Goal: Task Accomplishment & Management: Manage account settings

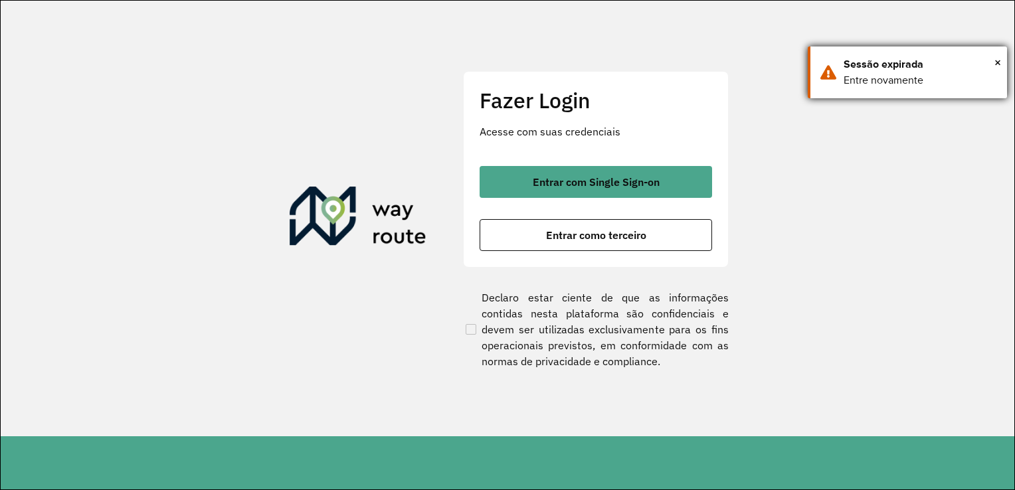
click at [1001, 62] on div "× Sessão expirada Entre novamente" at bounding box center [907, 72] width 199 height 52
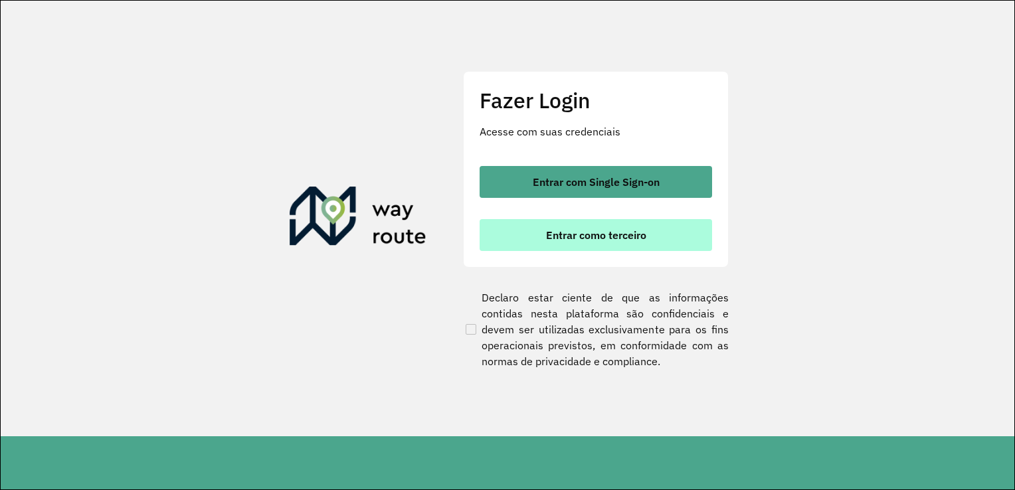
click at [586, 243] on button "Entrar como terceiro" at bounding box center [595, 235] width 232 height 32
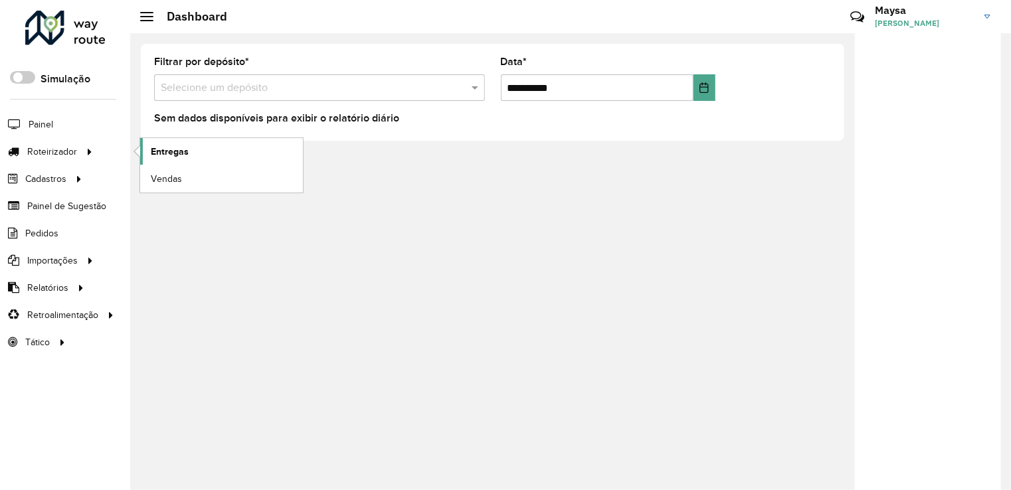
click at [159, 147] on span "Entregas" at bounding box center [170, 152] width 38 height 14
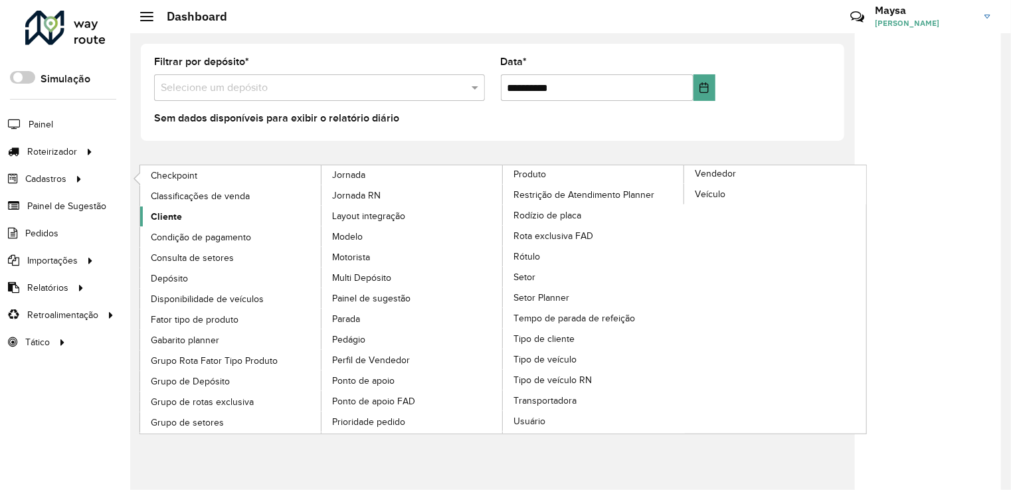
click at [165, 214] on span "Cliente" at bounding box center [166, 217] width 31 height 14
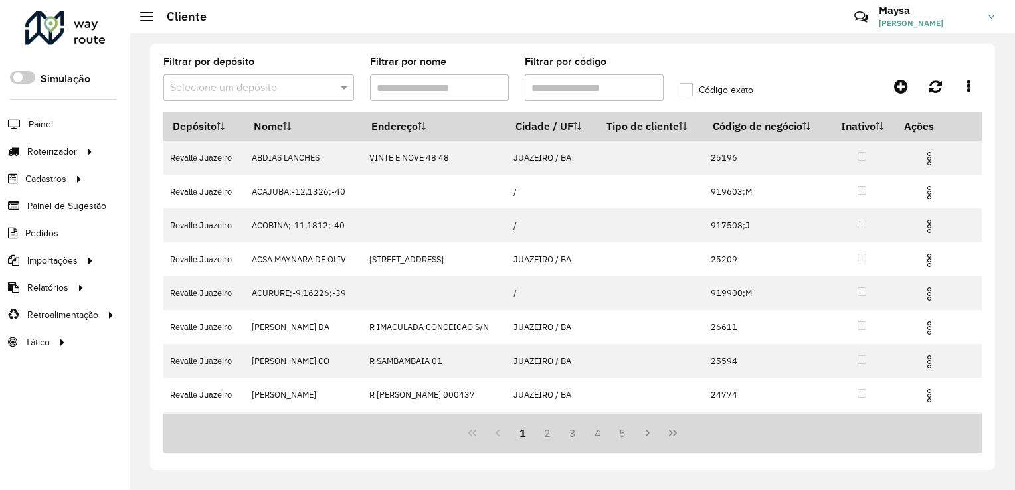
click at [564, 88] on input "Filtrar por código" at bounding box center [594, 87] width 139 height 27
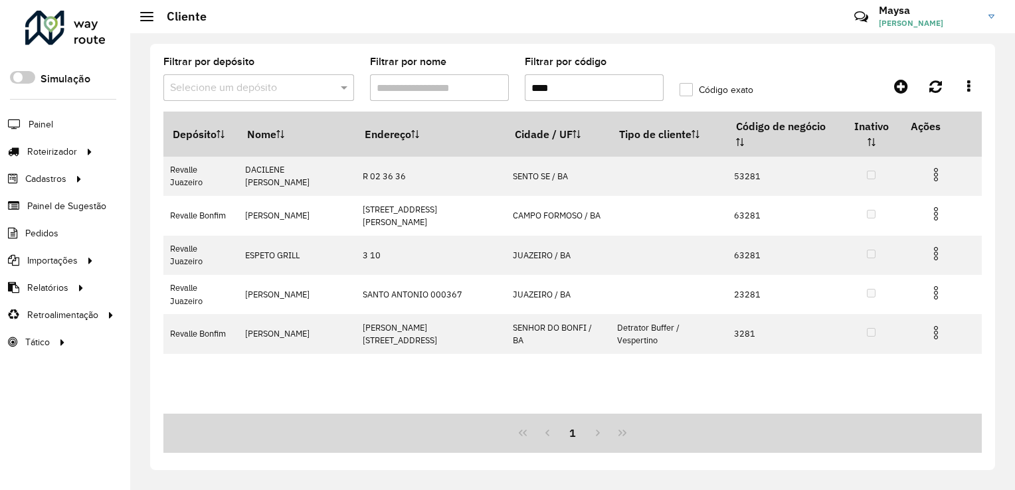
type input "****"
click at [685, 90] on label "Código exato" at bounding box center [716, 90] width 74 height 14
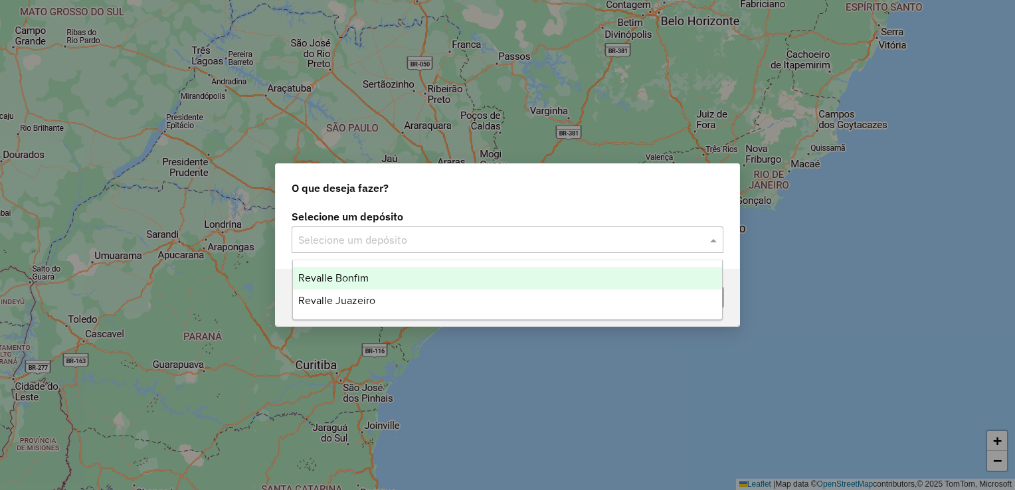
click at [563, 232] on input "text" at bounding box center [494, 240] width 392 height 16
click at [350, 280] on span "Revalle Bonfim" at bounding box center [333, 277] width 70 height 11
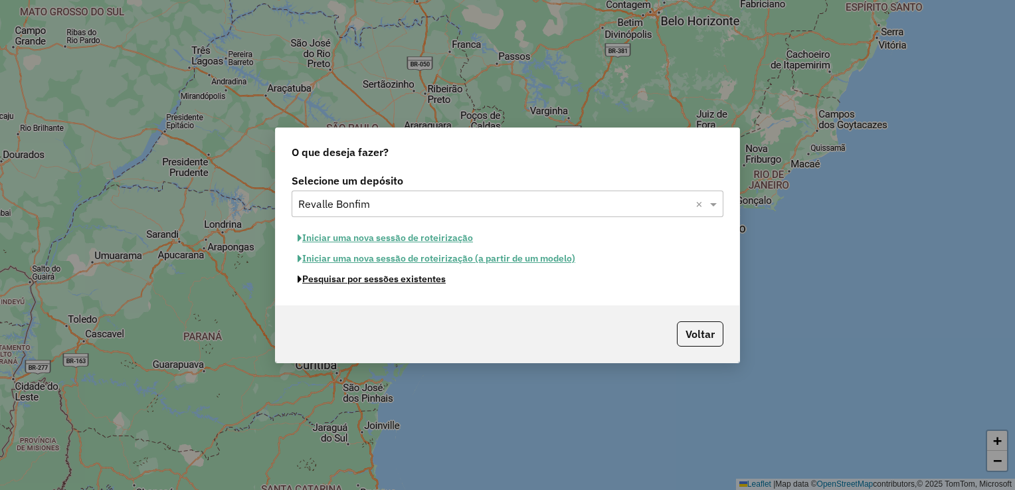
click at [378, 280] on button "Pesquisar por sessões existentes" at bounding box center [372, 279] width 160 height 21
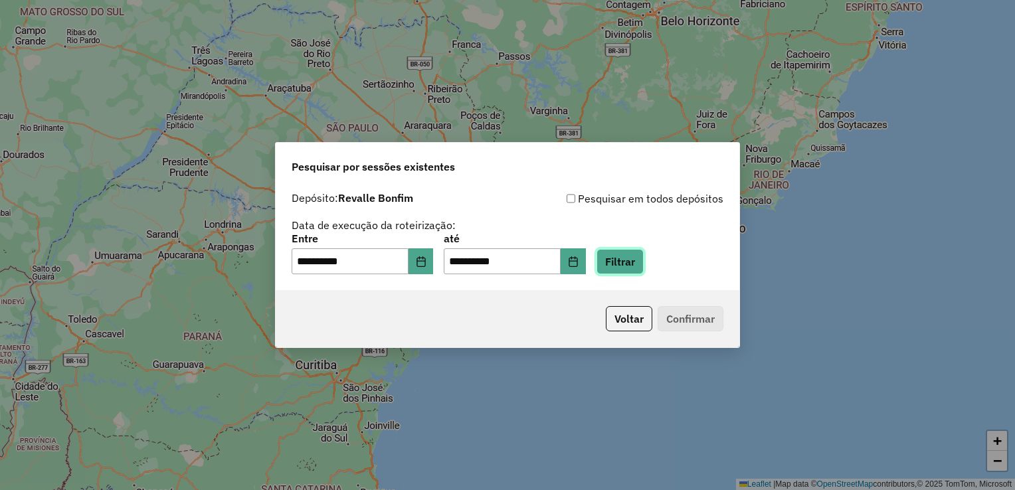
click at [644, 268] on button "Filtrar" at bounding box center [619, 261] width 47 height 25
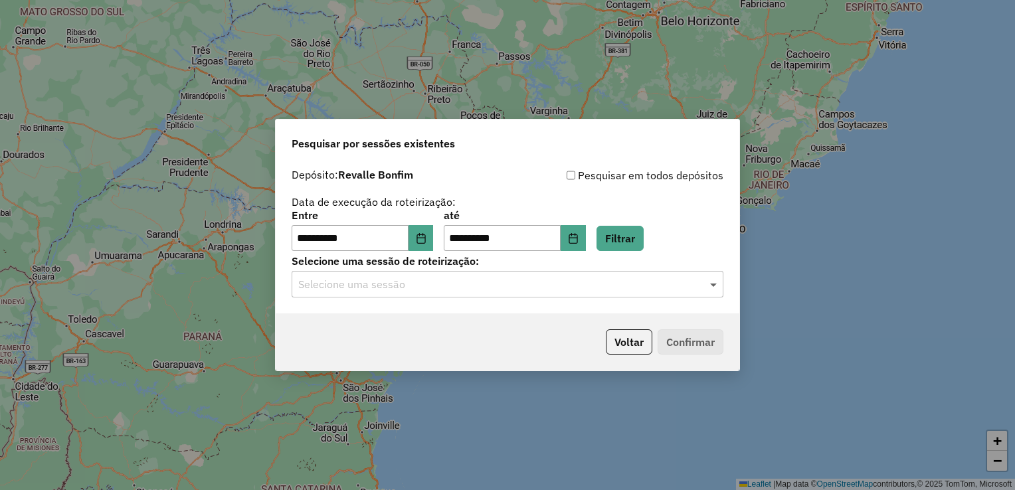
click at [707, 288] on span at bounding box center [715, 284] width 17 height 16
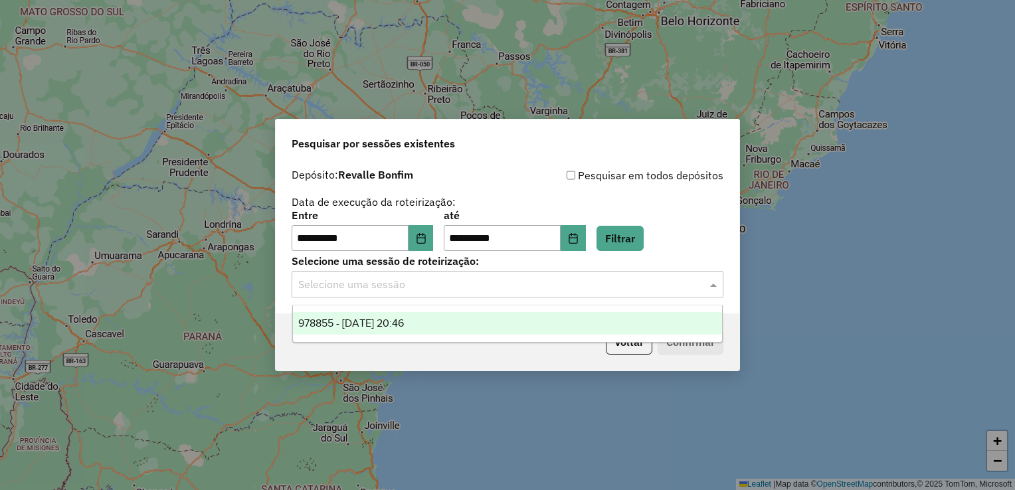
click at [383, 316] on div "978855 - 13/08/2025 20:46" at bounding box center [508, 323] width 430 height 23
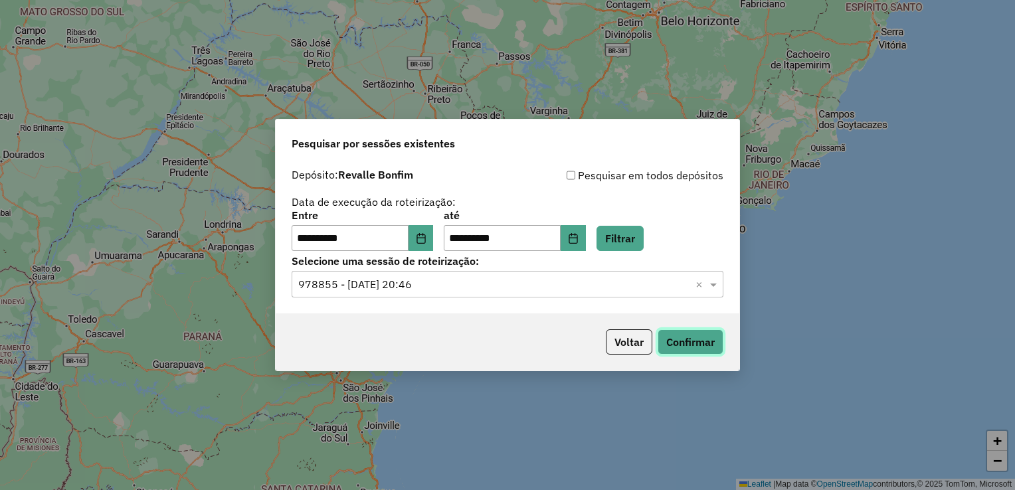
click at [682, 341] on button "Confirmar" at bounding box center [690, 341] width 66 height 25
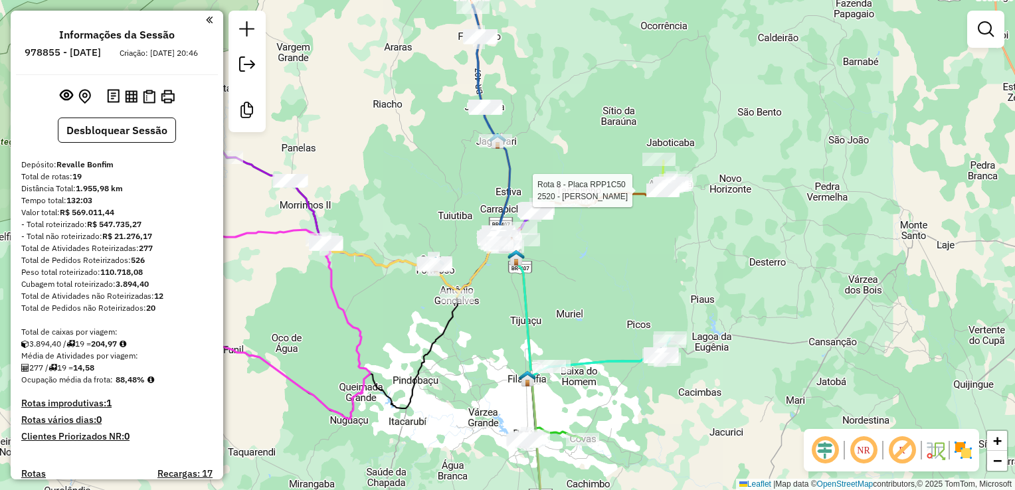
select select "**********"
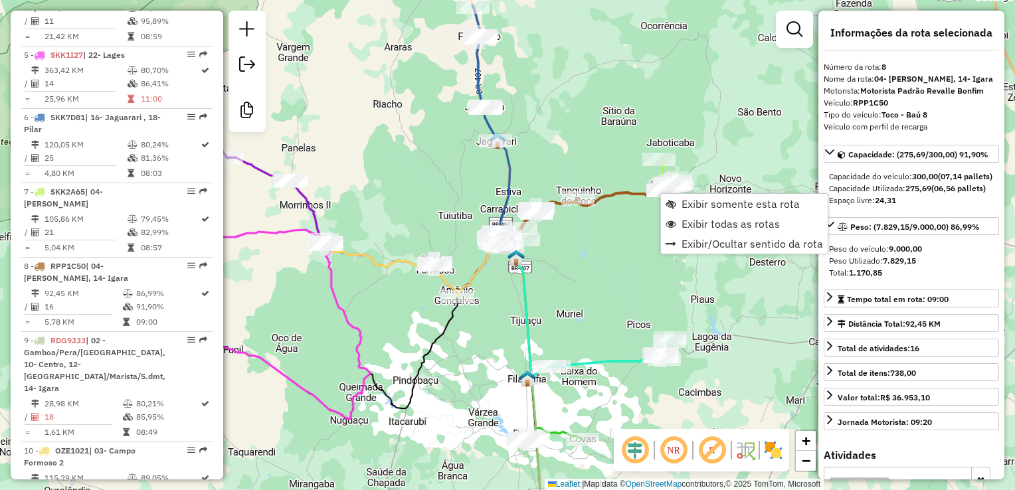
scroll to position [983, 0]
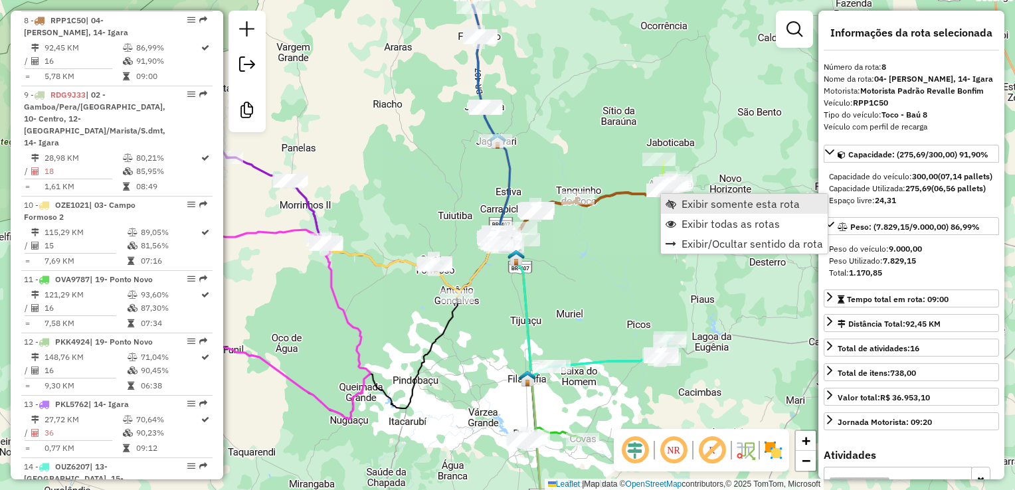
click at [696, 208] on span "Exibir somente esta rota" at bounding box center [740, 204] width 118 height 11
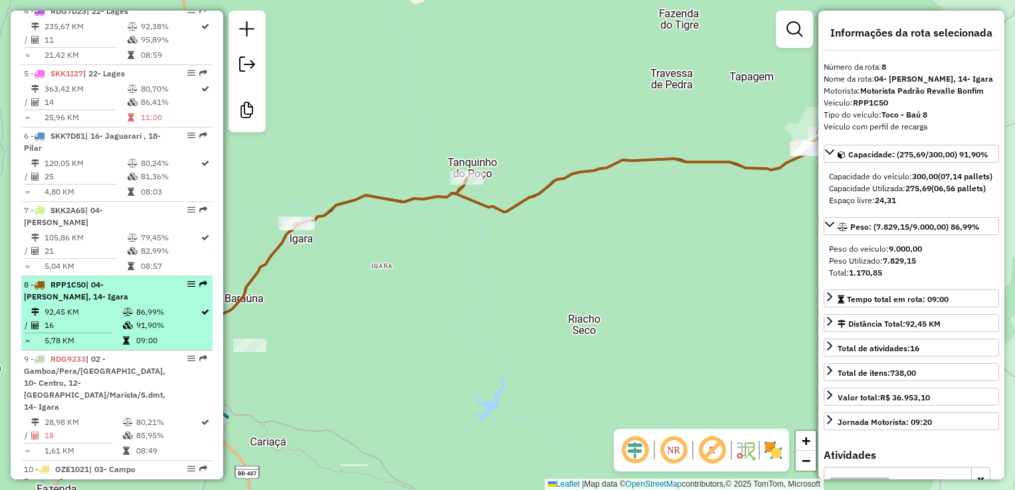
scroll to position [717, 0]
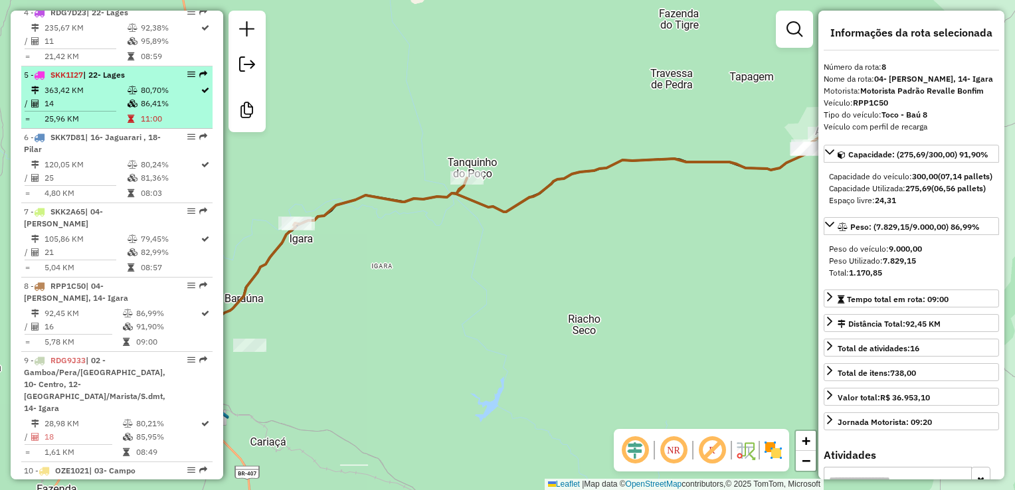
click at [131, 108] on icon at bounding box center [133, 104] width 10 height 8
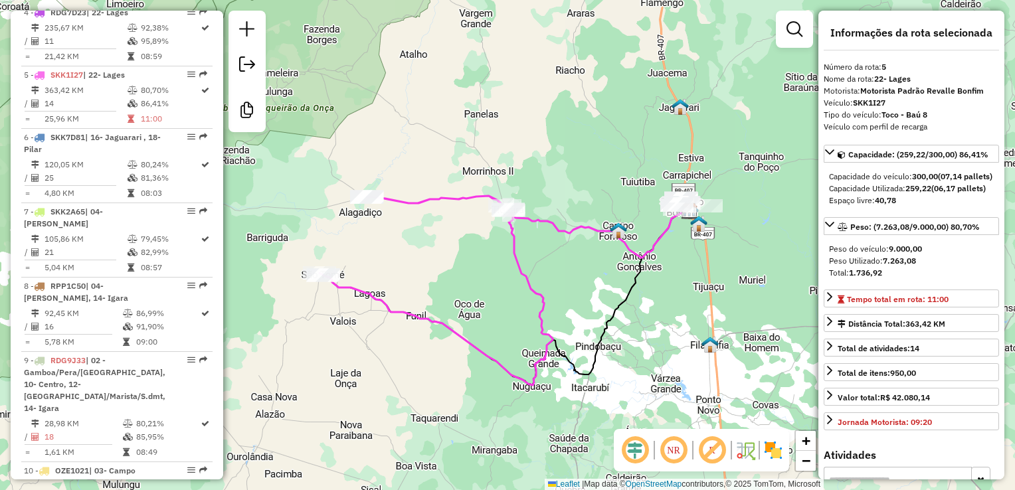
drag, startPoint x: 412, startPoint y: 361, endPoint x: 442, endPoint y: 369, distance: 30.3
click at [442, 369] on div "Janela de atendimento Grade de atendimento Capacidade Transportadoras Veículos …" at bounding box center [507, 245] width 1015 height 490
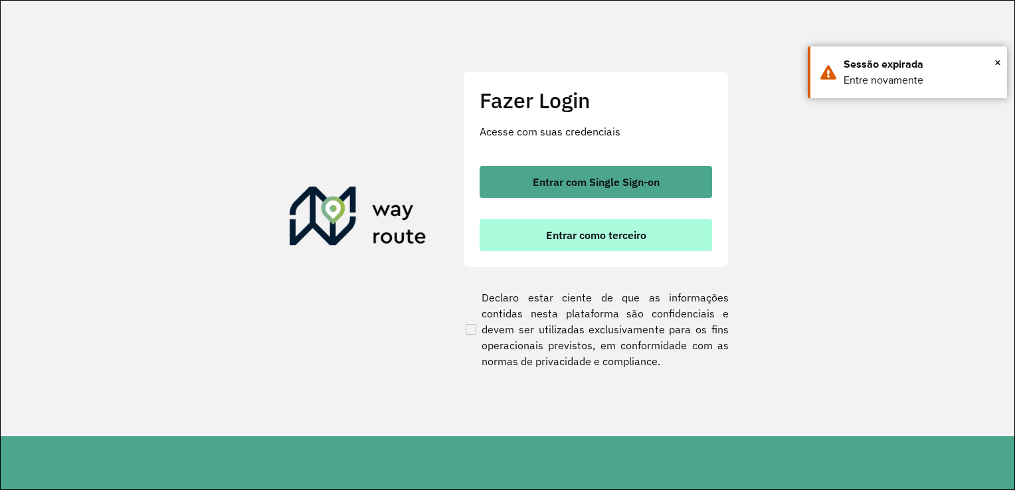
click at [547, 238] on span "Entrar como terceiro" at bounding box center [596, 235] width 100 height 11
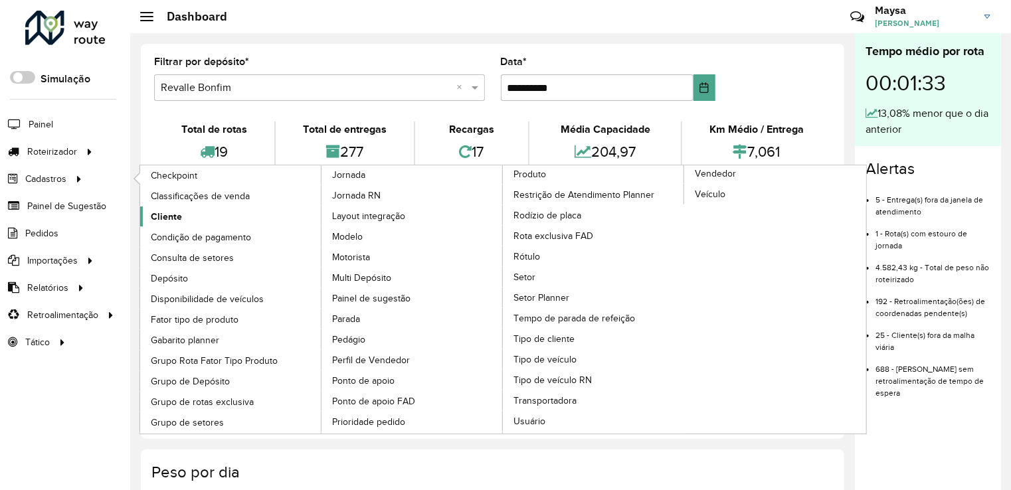
click at [165, 214] on span "Cliente" at bounding box center [166, 217] width 31 height 14
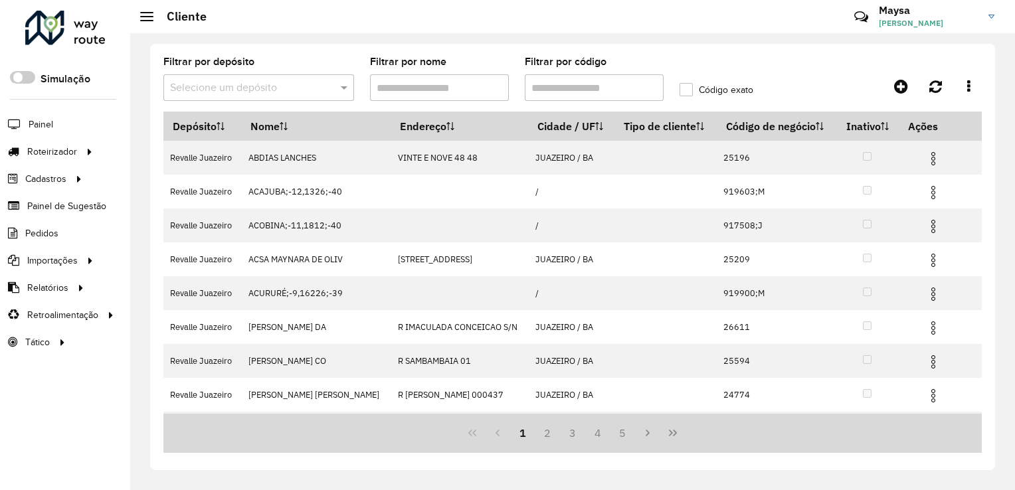
click at [574, 88] on input "Filtrar por código" at bounding box center [594, 87] width 139 height 27
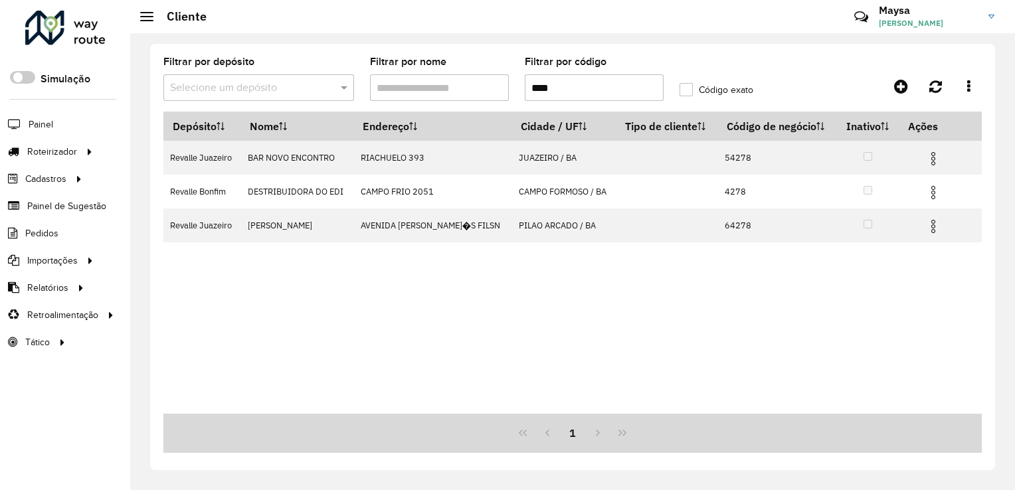
type input "****"
click at [687, 91] on label "Código exato" at bounding box center [716, 90] width 74 height 14
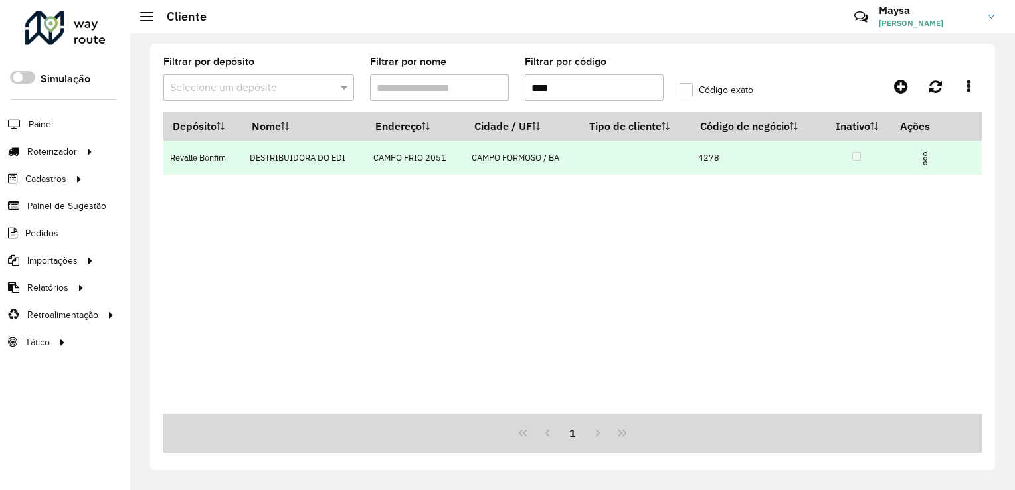
click at [926, 163] on img at bounding box center [925, 159] width 16 height 16
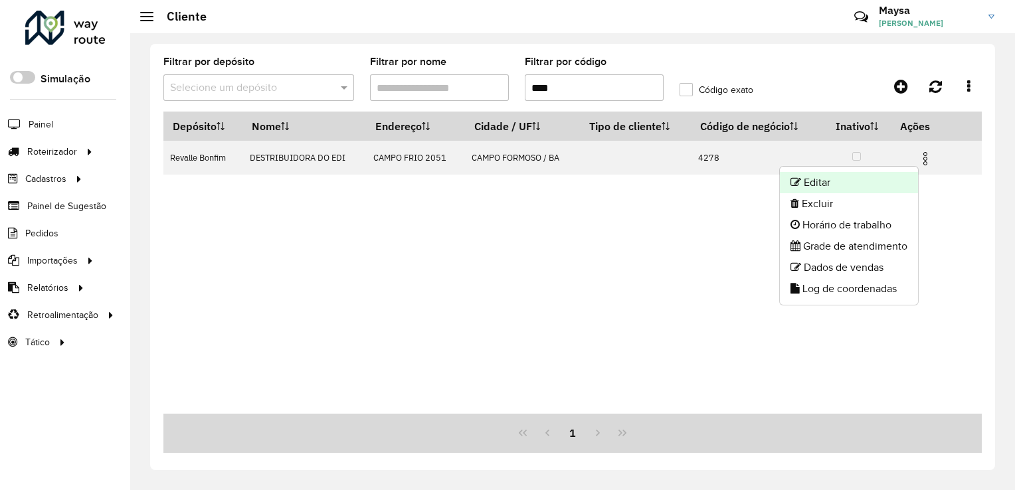
click at [818, 185] on li "Editar" at bounding box center [849, 182] width 138 height 21
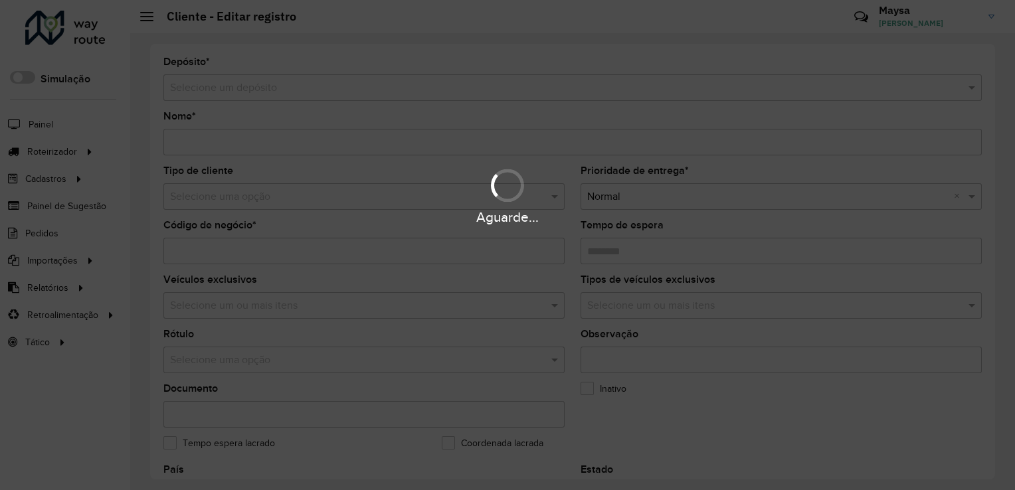
type input "**********"
type input "****"
type input "********"
type input "**********"
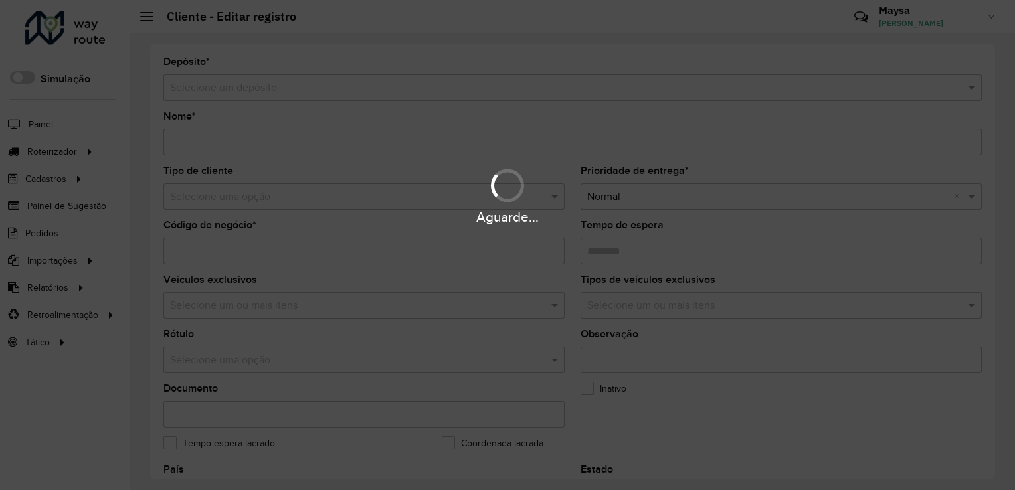
type input "********"
type input "**********"
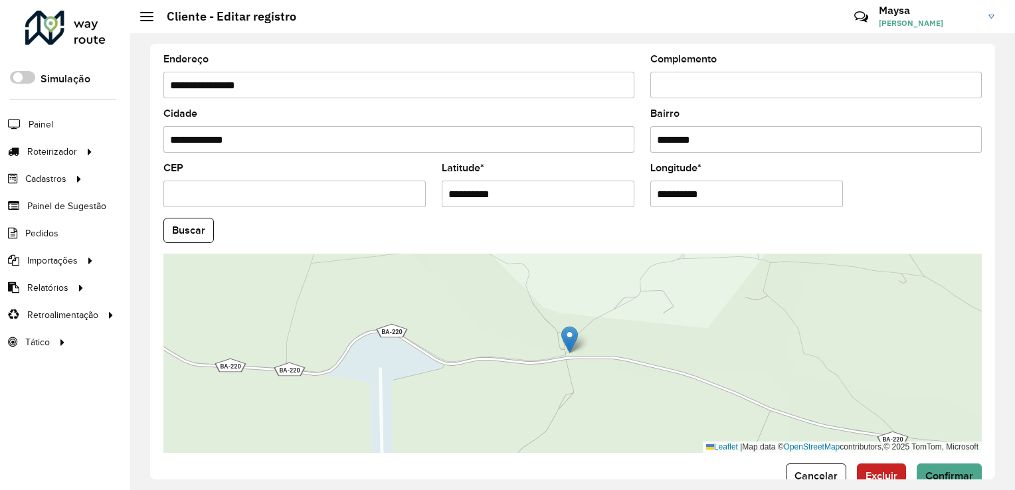
scroll to position [492, 0]
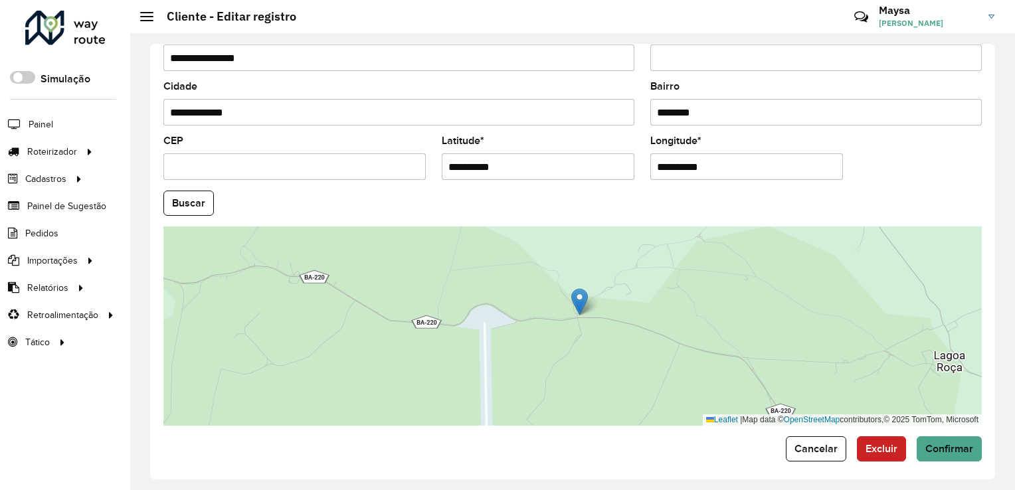
drag, startPoint x: 590, startPoint y: 387, endPoint x: 590, endPoint y: 372, distance: 14.6
click at [590, 372] on div "Leaflet | Map data © OpenStreetMap contributors,© 2025 TomTom, Microsoft" at bounding box center [572, 325] width 818 height 199
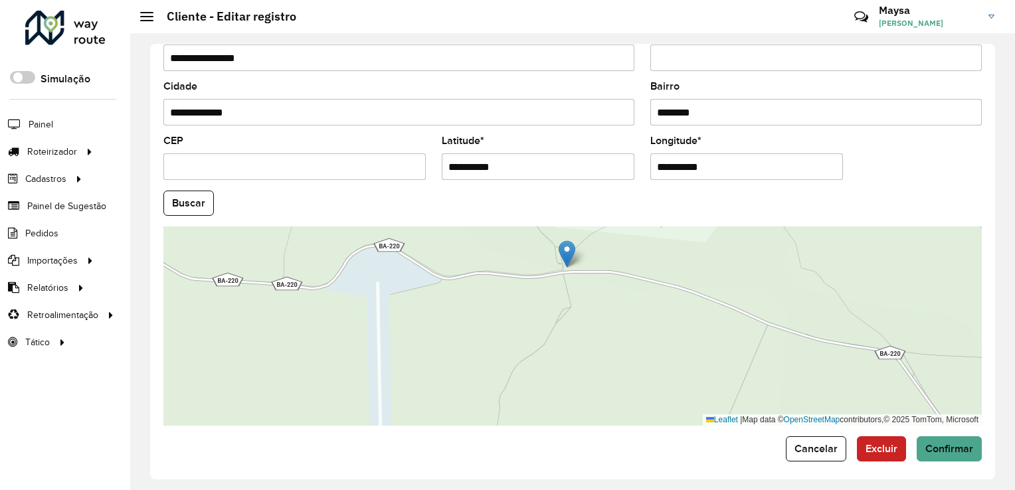
drag, startPoint x: 578, startPoint y: 307, endPoint x: 566, endPoint y: 349, distance: 43.5
click at [566, 349] on div "Leaflet | Map data © OpenStreetMap contributors,© 2025 TomTom, Microsoft" at bounding box center [572, 325] width 818 height 199
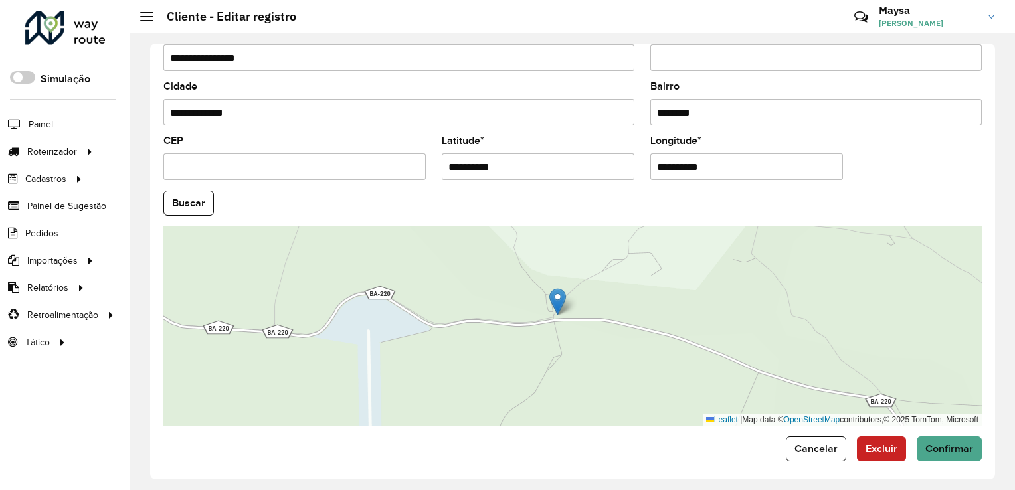
drag, startPoint x: 566, startPoint y: 365, endPoint x: 566, endPoint y: 373, distance: 8.0
click at [566, 373] on div "Leaflet | Map data © OpenStreetMap contributors,© 2025 TomTom, Microsoft" at bounding box center [572, 325] width 818 height 199
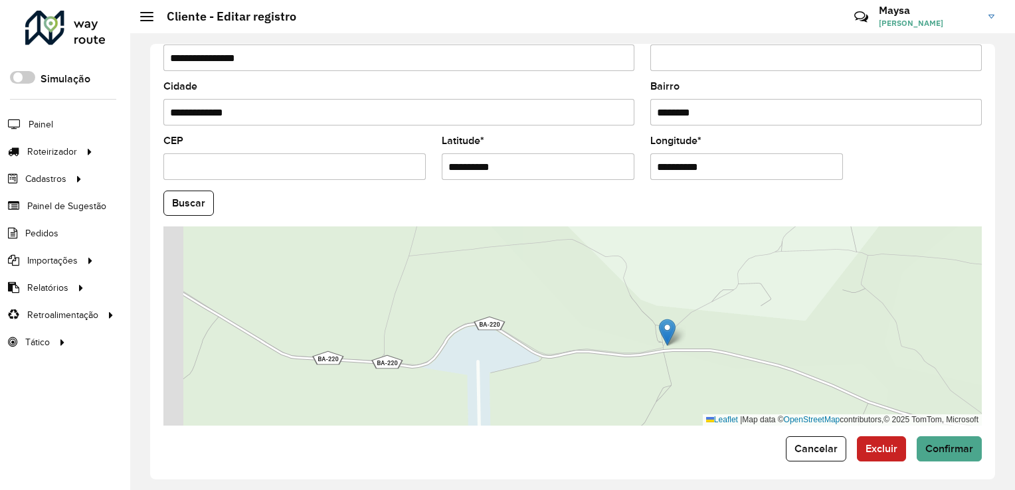
drag, startPoint x: 618, startPoint y: 353, endPoint x: 731, endPoint y: 376, distance: 114.5
click at [731, 376] on div "Leaflet | Map data © OpenStreetMap contributors,© 2025 TomTom, Microsoft" at bounding box center [572, 325] width 818 height 199
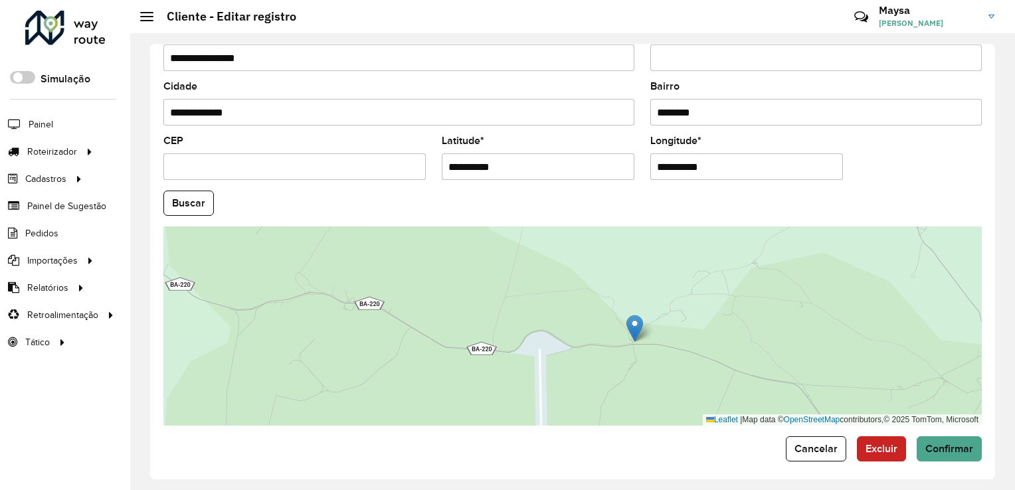
drag, startPoint x: 596, startPoint y: 373, endPoint x: 531, endPoint y: 353, distance: 67.4
click at [531, 353] on div "Leaflet | Map data © OpenStreetMap contributors,© 2025 TomTom, Microsoft" at bounding box center [572, 325] width 818 height 199
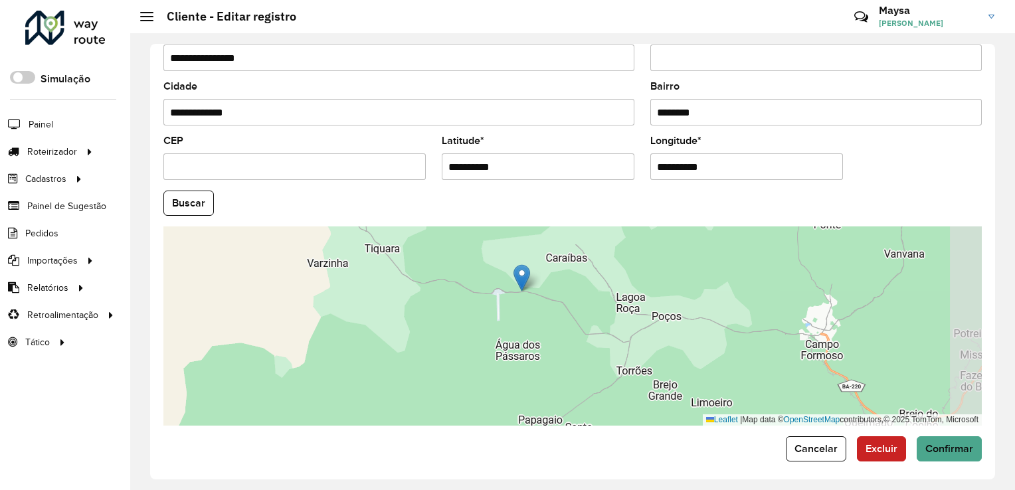
drag, startPoint x: 666, startPoint y: 350, endPoint x: 606, endPoint y: 315, distance: 69.9
click at [606, 315] on div "Leaflet | Map data © OpenStreetMap contributors,© 2025 TomTom, Microsoft" at bounding box center [572, 325] width 818 height 199
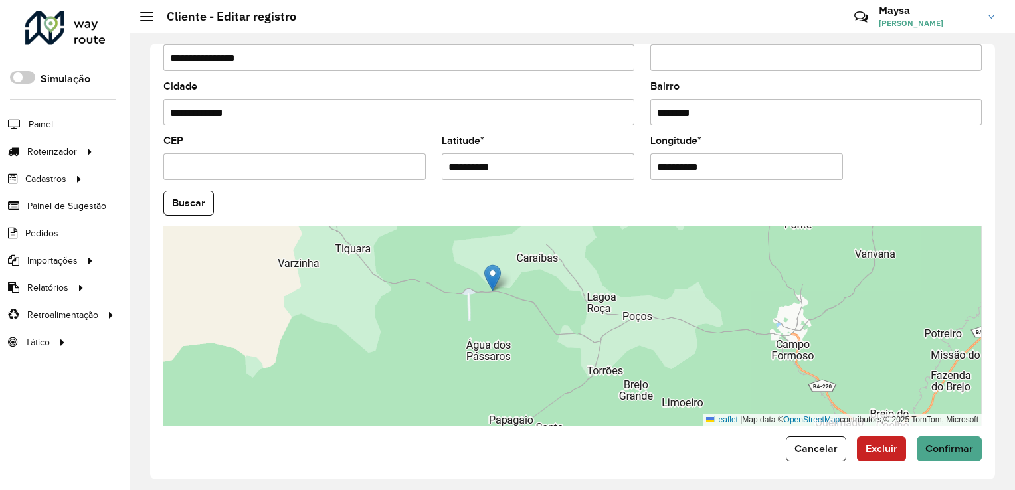
drag, startPoint x: 619, startPoint y: 328, endPoint x: 582, endPoint y: 328, distance: 36.5
click at [582, 328] on div "Leaflet | Map data © OpenStreetMap contributors,© 2025 TomTom, Microsoft" at bounding box center [572, 325] width 818 height 199
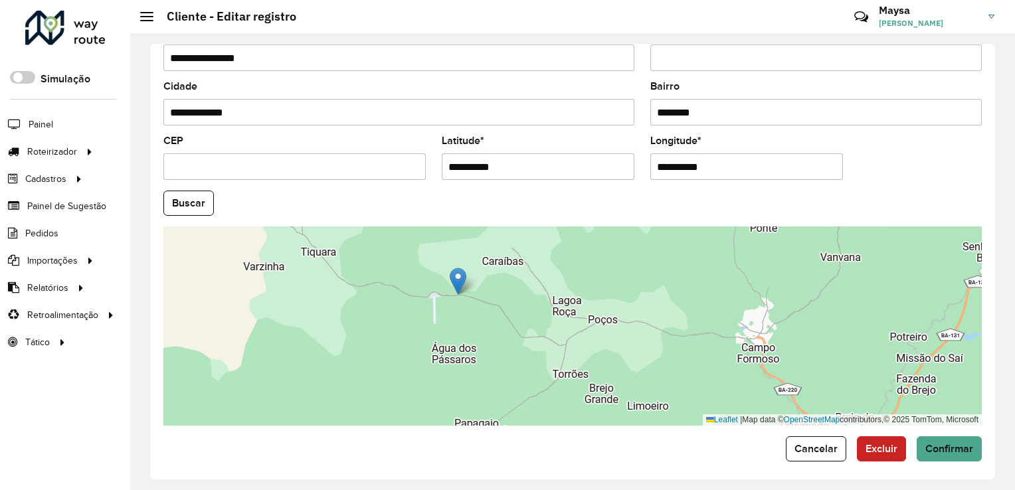
drag, startPoint x: 622, startPoint y: 319, endPoint x: 596, endPoint y: 323, distance: 26.1
click at [596, 323] on div "Leaflet | Map data © OpenStreetMap contributors,© 2025 TomTom, Microsoft" at bounding box center [572, 325] width 818 height 199
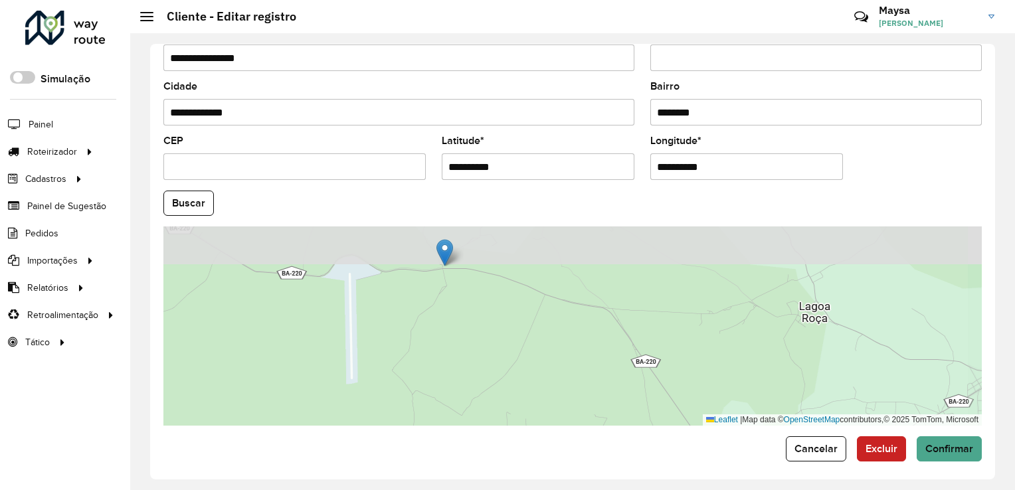
drag, startPoint x: 460, startPoint y: 327, endPoint x: 465, endPoint y: 358, distance: 31.0
click at [465, 358] on div "Leaflet | Map data © OpenStreetMap contributors,© 2025 TomTom, Microsoft" at bounding box center [572, 325] width 818 height 199
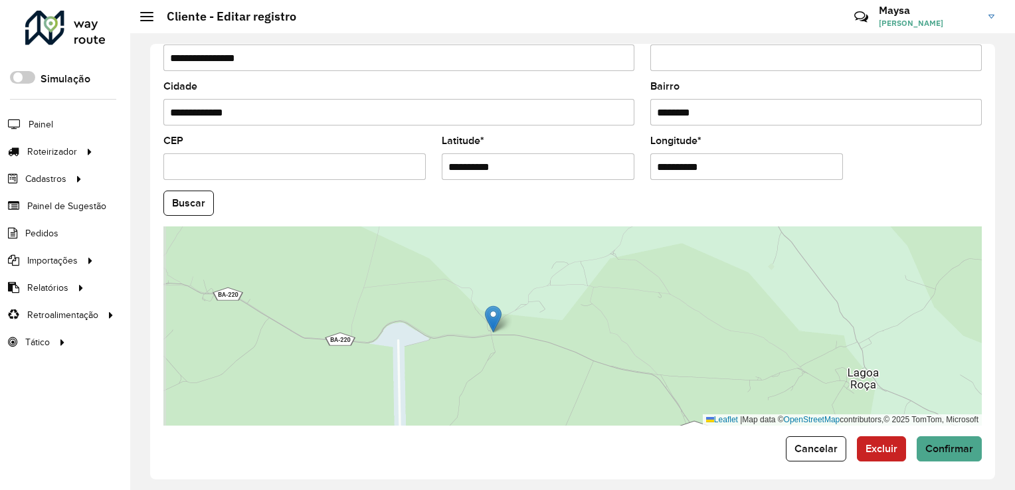
drag, startPoint x: 452, startPoint y: 326, endPoint x: 495, endPoint y: 360, distance: 54.9
click at [495, 360] on div "Leaflet | Map data © OpenStreetMap contributors,© 2025 TomTom, Microsoft" at bounding box center [572, 325] width 818 height 199
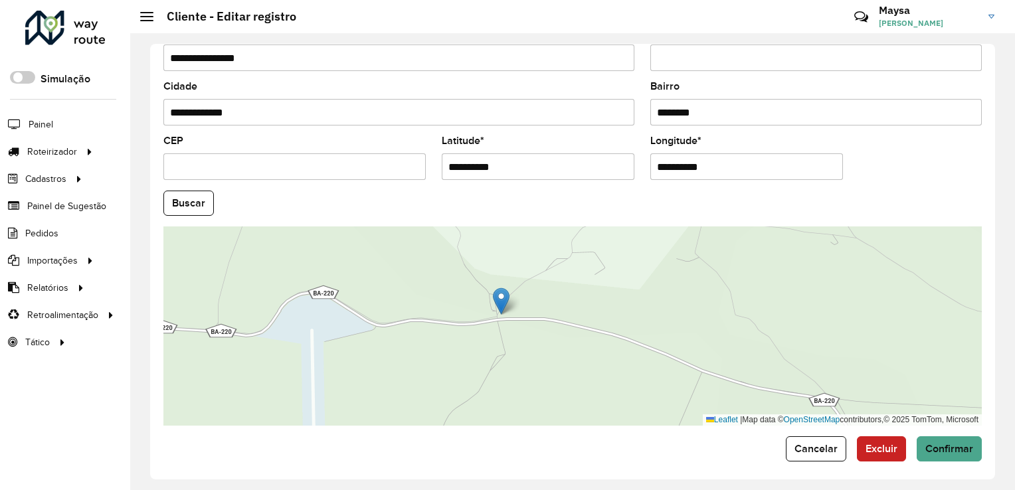
drag, startPoint x: 484, startPoint y: 340, endPoint x: 497, endPoint y: 354, distance: 18.8
click at [497, 354] on div "Leaflet | Map data © OpenStreetMap contributors,© 2025 TomTom, Microsoft" at bounding box center [572, 325] width 818 height 199
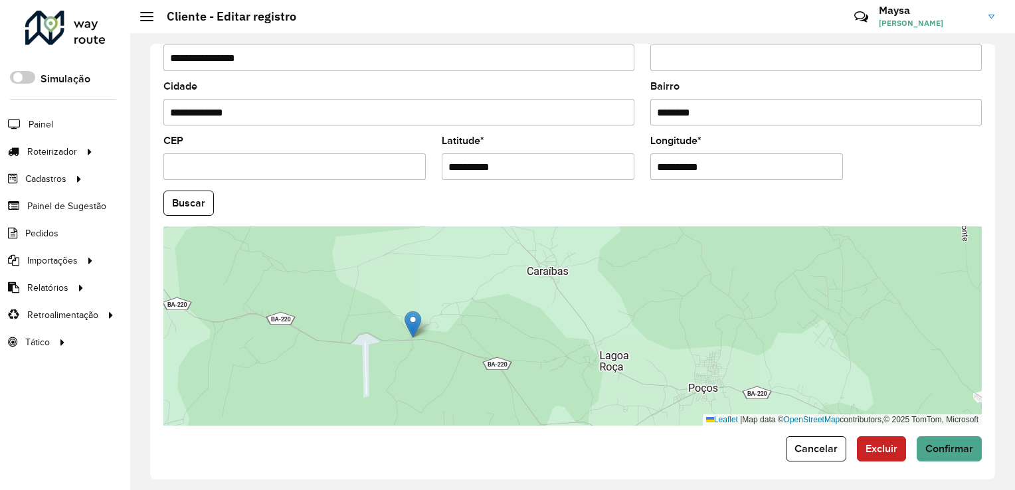
drag, startPoint x: 434, startPoint y: 377, endPoint x: 385, endPoint y: 375, distance: 49.2
click at [385, 375] on div "Leaflet | Map data © OpenStreetMap contributors,© 2025 TomTom, Microsoft" at bounding box center [572, 325] width 818 height 199
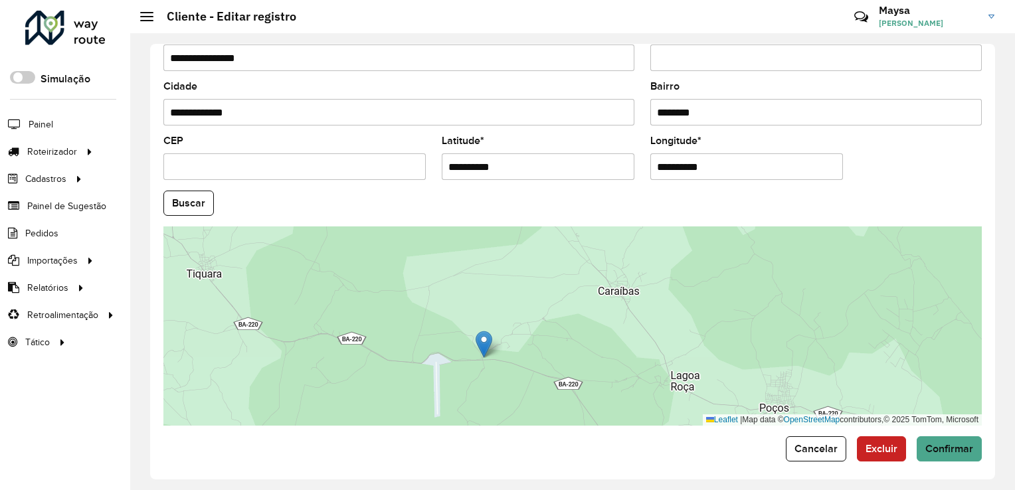
drag, startPoint x: 362, startPoint y: 361, endPoint x: 433, endPoint y: 381, distance: 73.8
click at [433, 381] on div "Leaflet | Map data © OpenStreetMap contributors,© 2025 TomTom, Microsoft" at bounding box center [572, 325] width 818 height 199
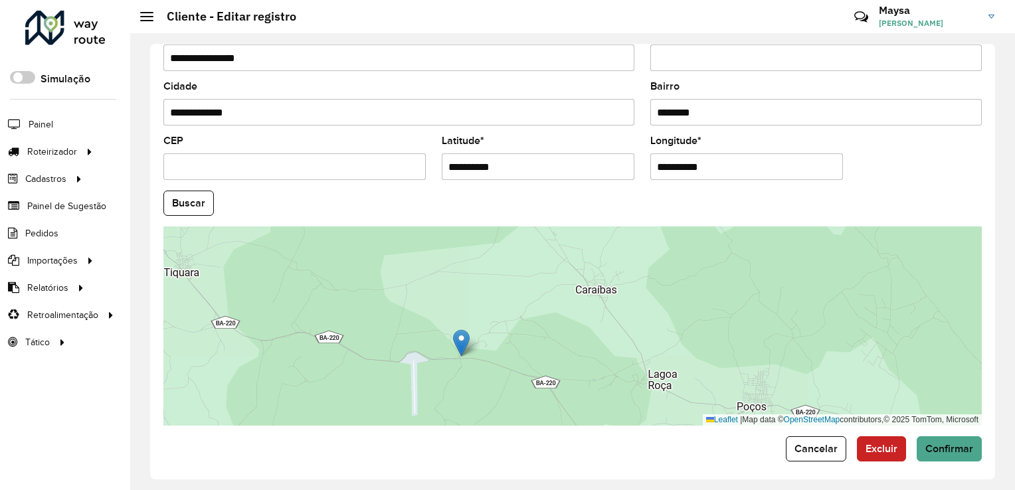
drag, startPoint x: 493, startPoint y: 394, endPoint x: 471, endPoint y: 392, distance: 22.6
click at [471, 392] on div "Leaflet | Map data © OpenStreetMap contributors,© 2025 TomTom, Microsoft" at bounding box center [572, 325] width 818 height 199
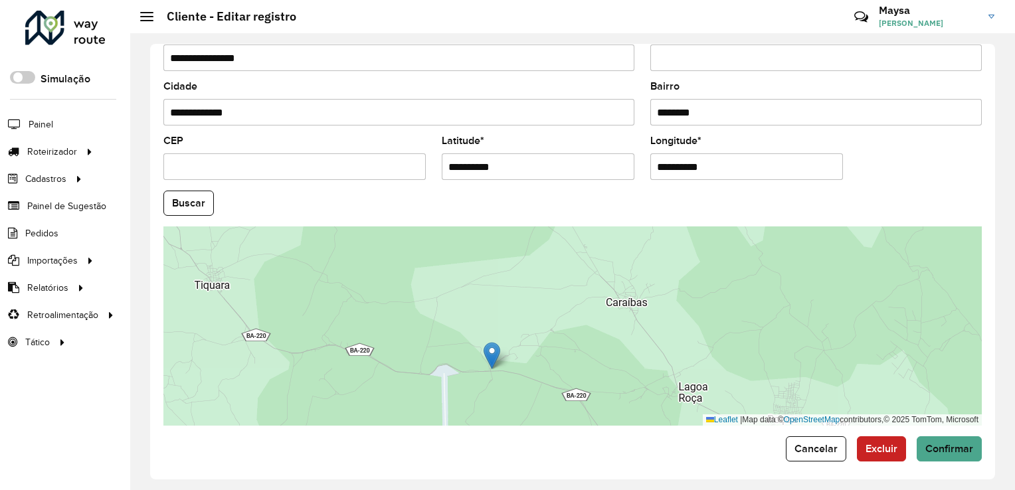
drag, startPoint x: 460, startPoint y: 390, endPoint x: 490, endPoint y: 403, distance: 33.1
click at [490, 403] on div "Leaflet | Map data © OpenStreetMap contributors,© 2025 TomTom, Microsoft" at bounding box center [572, 325] width 818 height 199
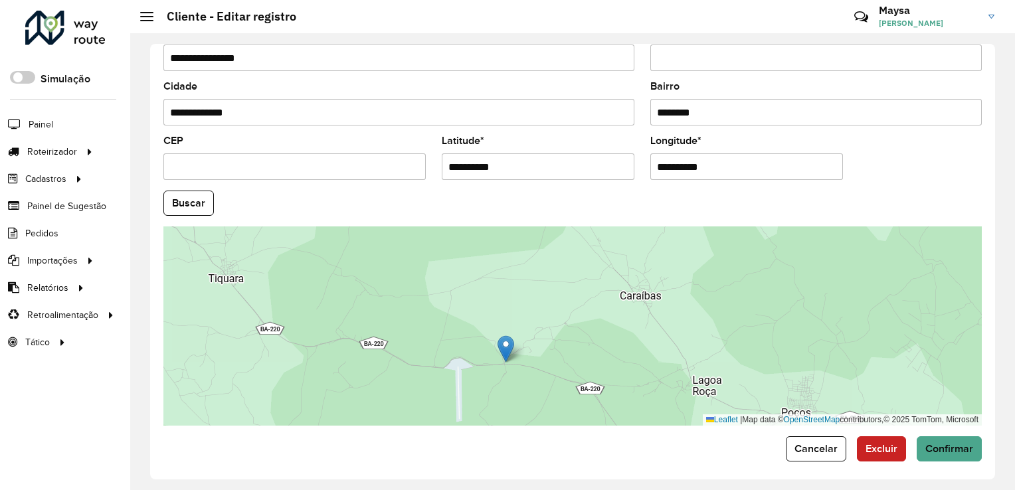
drag, startPoint x: 490, startPoint y: 403, endPoint x: 504, endPoint y: 396, distance: 15.4
click at [504, 396] on div "Leaflet | Map data © OpenStreetMap contributors,© 2025 TomTom, Microsoft" at bounding box center [572, 325] width 818 height 199
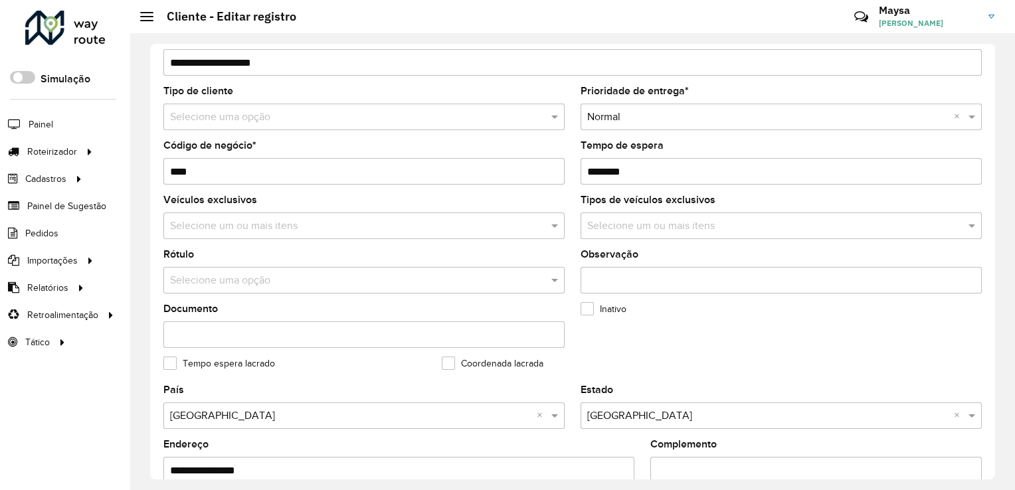
scroll to position [0, 0]
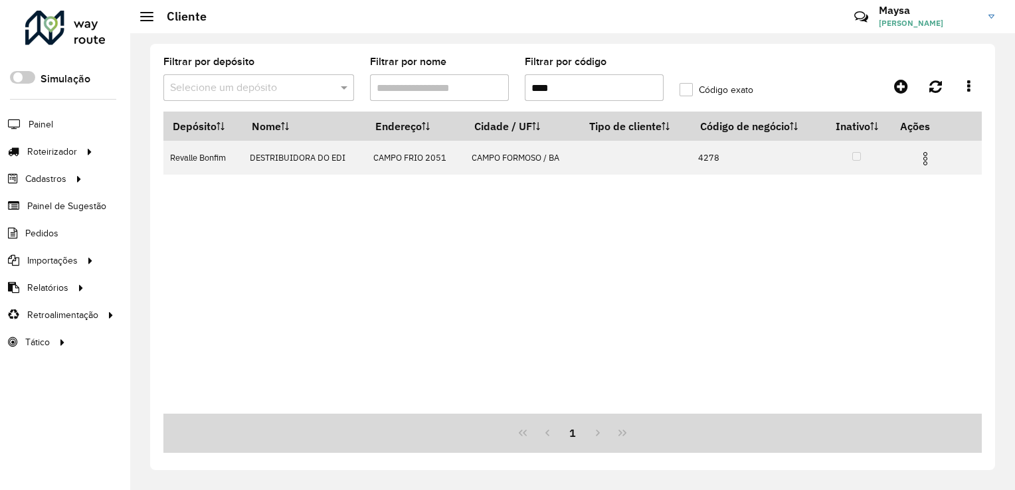
click at [568, 92] on input "****" at bounding box center [594, 87] width 139 height 27
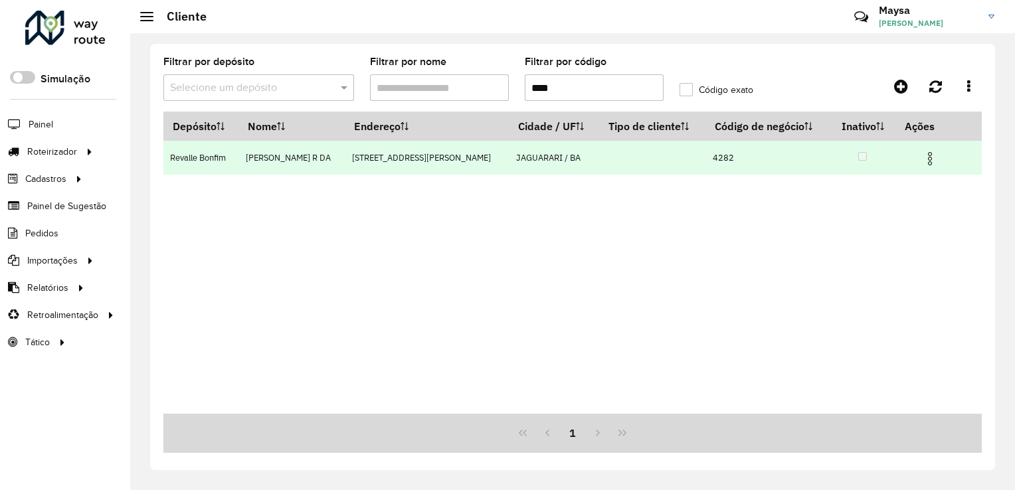
type input "****"
click at [928, 163] on img at bounding box center [930, 159] width 16 height 16
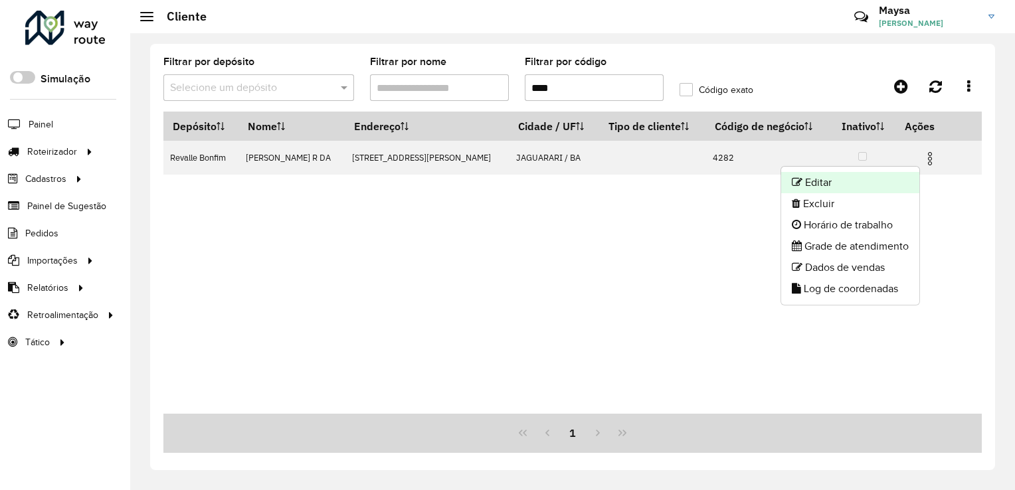
click at [869, 189] on li "Editar" at bounding box center [850, 182] width 138 height 21
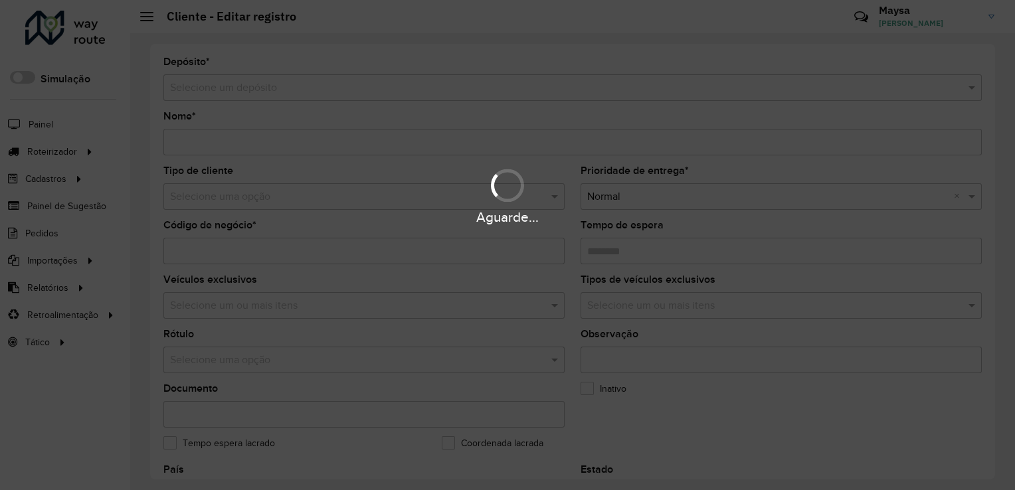
type input "**********"
type input "****"
type input "********"
type input "**********"
type input "*********"
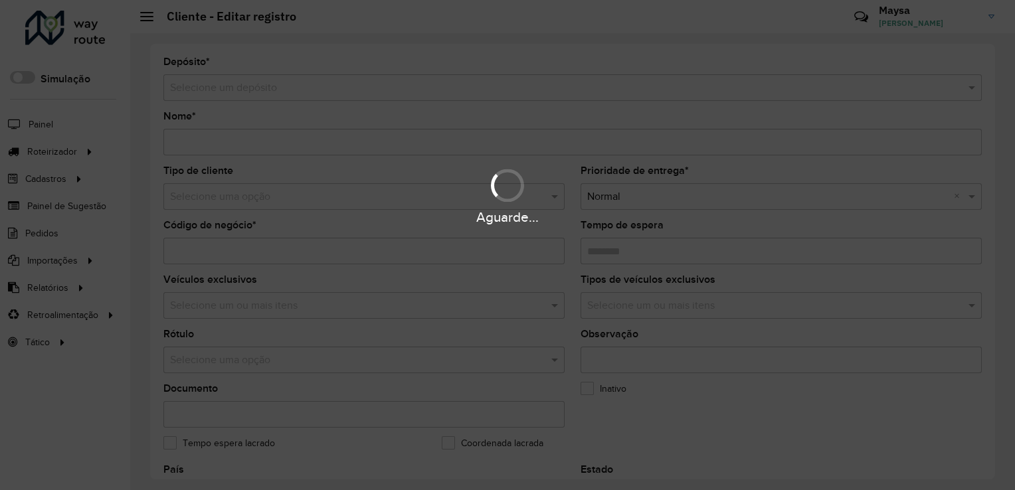
type input "******"
type input "**********"
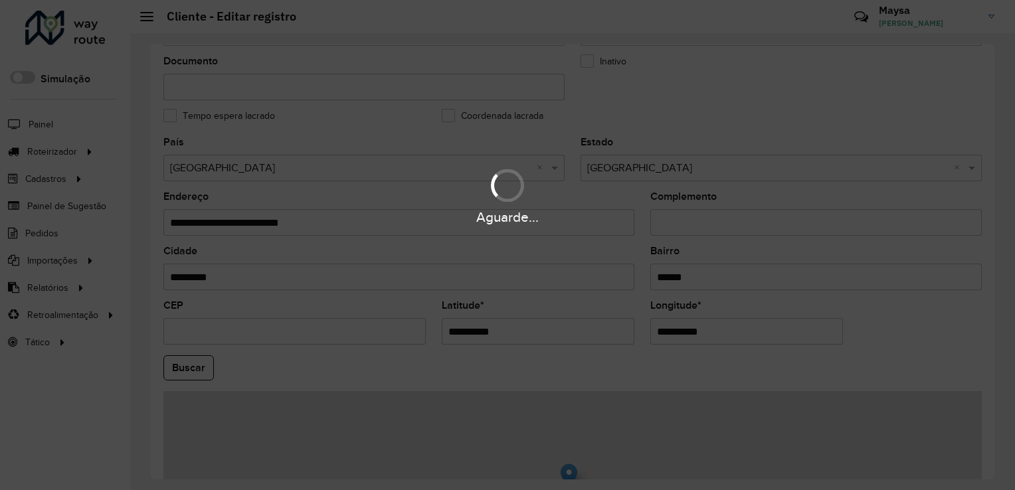
scroll to position [465, 0]
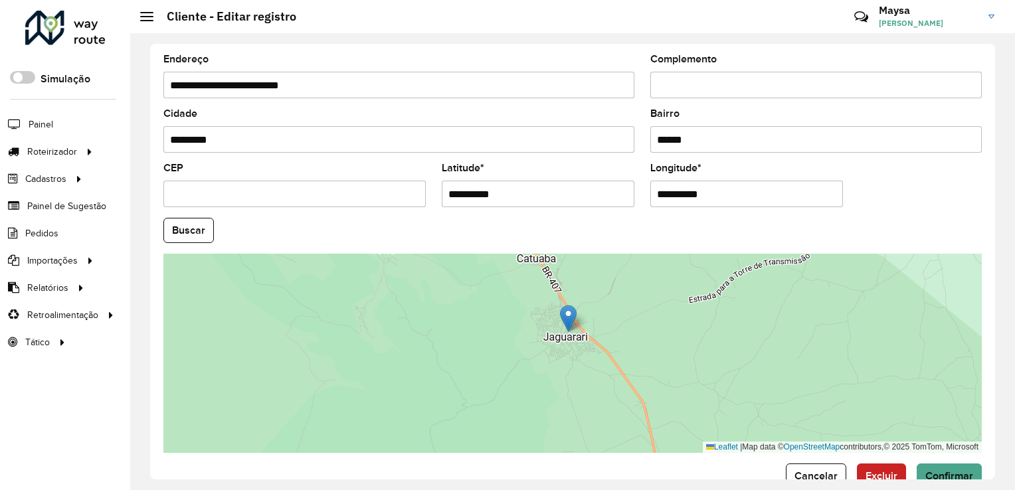
drag, startPoint x: 562, startPoint y: 352, endPoint x: 535, endPoint y: 347, distance: 27.1
click at [535, 347] on div "Leaflet | Map data © OpenStreetMap contributors,© 2025 TomTom, Microsoft" at bounding box center [572, 353] width 818 height 199
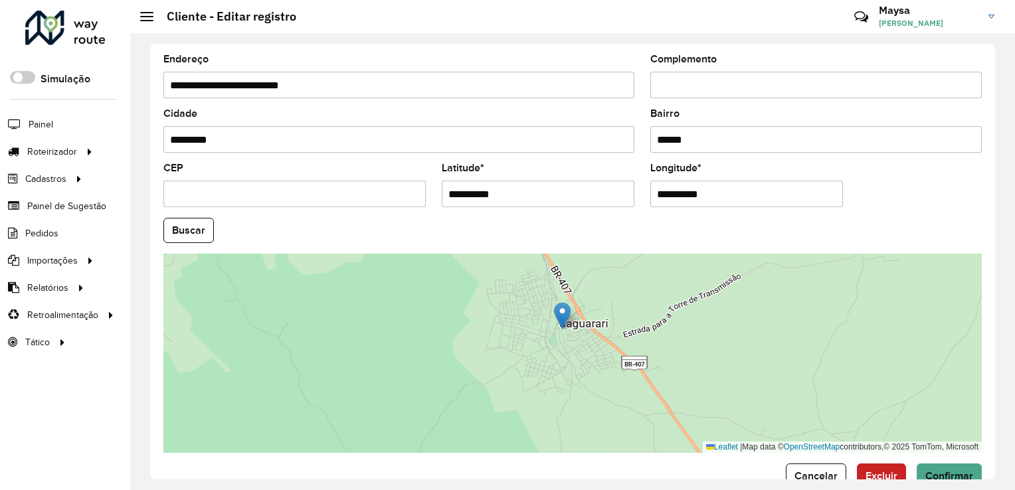
drag, startPoint x: 580, startPoint y: 321, endPoint x: 559, endPoint y: 341, distance: 29.1
click at [559, 341] on div "Leaflet | Map data © OpenStreetMap contributors,© 2025 TomTom, Microsoft" at bounding box center [572, 353] width 818 height 199
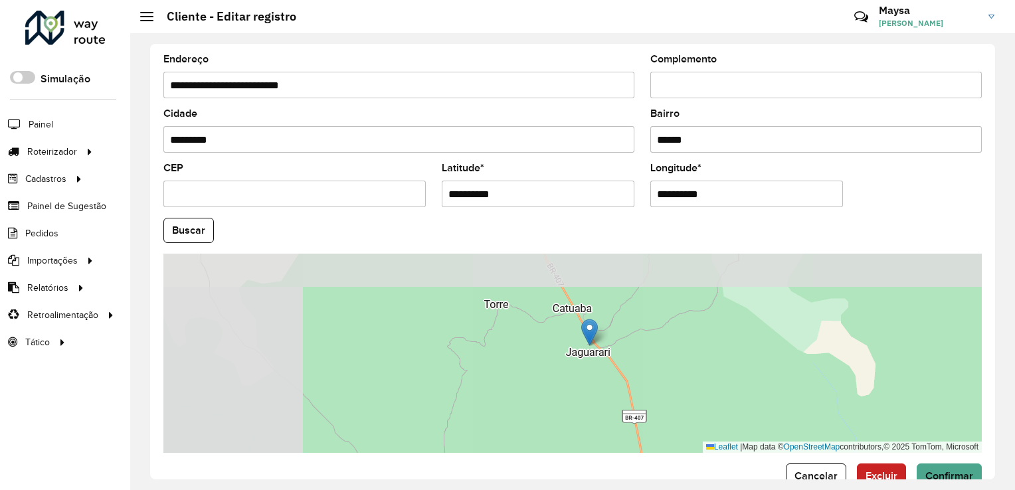
click at [518, 333] on div "Leaflet | Map data © OpenStreetMap contributors,© 2025 TomTom, Microsoft" at bounding box center [572, 353] width 818 height 199
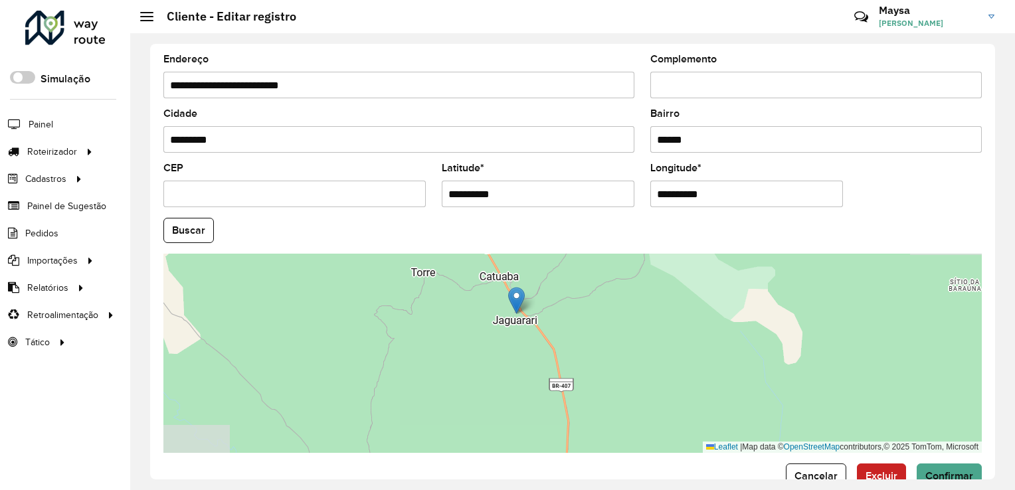
drag, startPoint x: 523, startPoint y: 352, endPoint x: 479, endPoint y: 298, distance: 70.3
click at [496, 315] on div "Leaflet | Map data © OpenStreetMap contributors,© 2025 TomTom, Microsoft" at bounding box center [572, 353] width 818 height 199
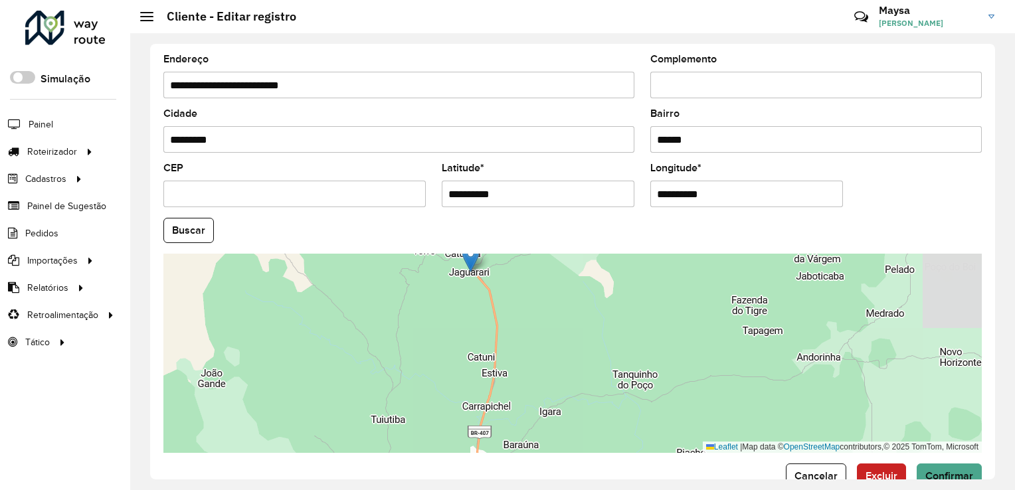
drag, startPoint x: 478, startPoint y: 331, endPoint x: 500, endPoint y: 373, distance: 46.6
click at [495, 363] on div "Leaflet | Map data © OpenStreetMap contributors,© 2025 TomTom, Microsoft" at bounding box center [572, 353] width 818 height 199
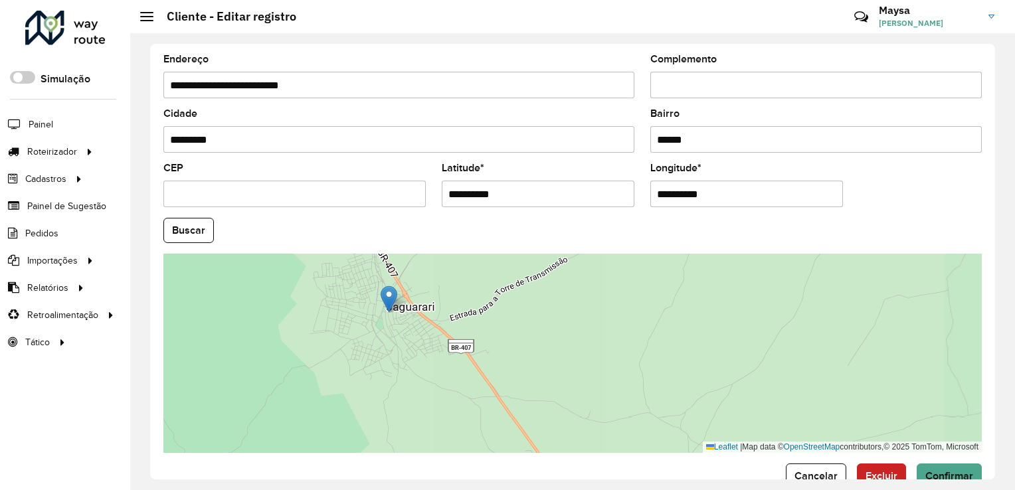
drag, startPoint x: 457, startPoint y: 315, endPoint x: 505, endPoint y: 323, distance: 48.4
click at [494, 323] on div "Leaflet | Map data © OpenStreetMap contributors,© 2025 TomTom, Microsoft" at bounding box center [572, 353] width 818 height 199
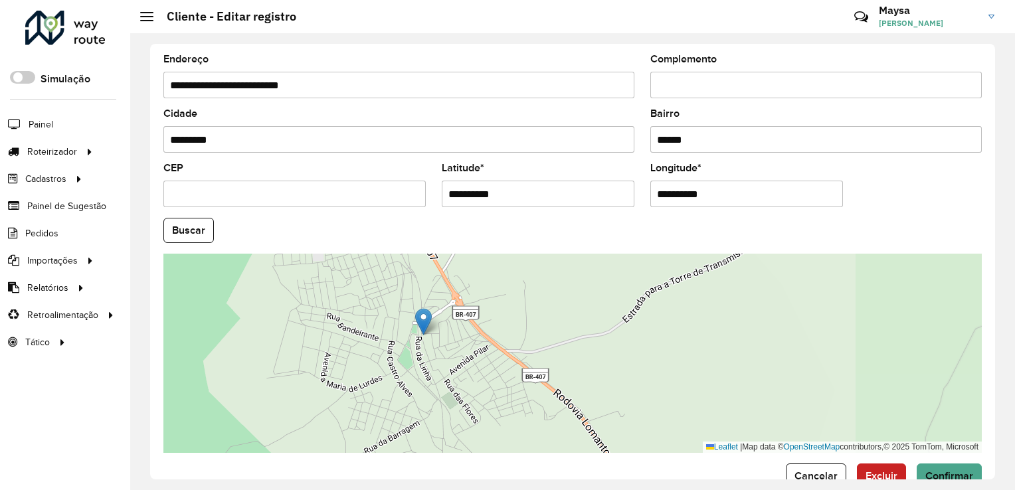
drag, startPoint x: 494, startPoint y: 318, endPoint x: 505, endPoint y: 318, distance: 10.6
click at [501, 318] on div "Leaflet | Map data © OpenStreetMap contributors,© 2025 TomTom, Microsoft" at bounding box center [572, 353] width 818 height 199
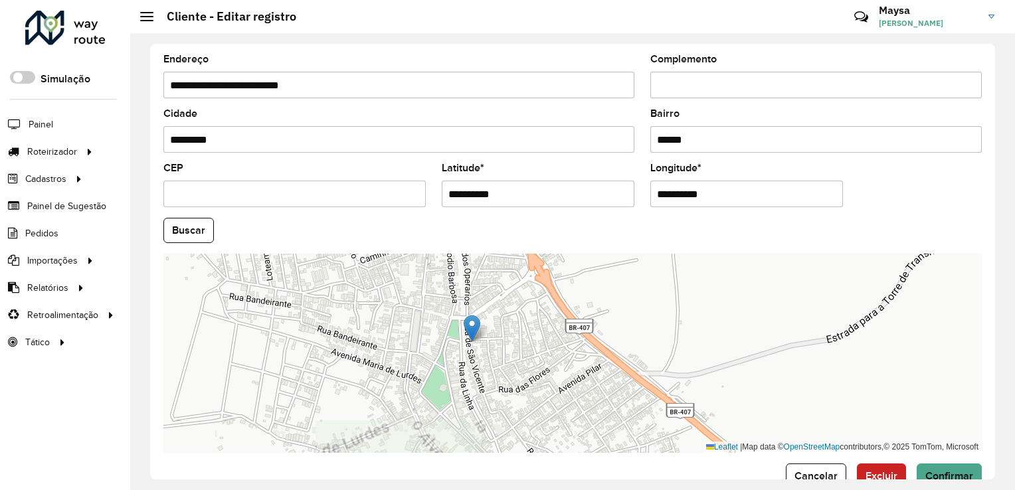
drag, startPoint x: 492, startPoint y: 353, endPoint x: 527, endPoint y: 335, distance: 38.9
click at [525, 335] on div "Leaflet | Map data © OpenStreetMap contributors,© 2025 TomTom, Microsoft" at bounding box center [572, 353] width 818 height 199
